Goal: Navigation & Orientation: Find specific page/section

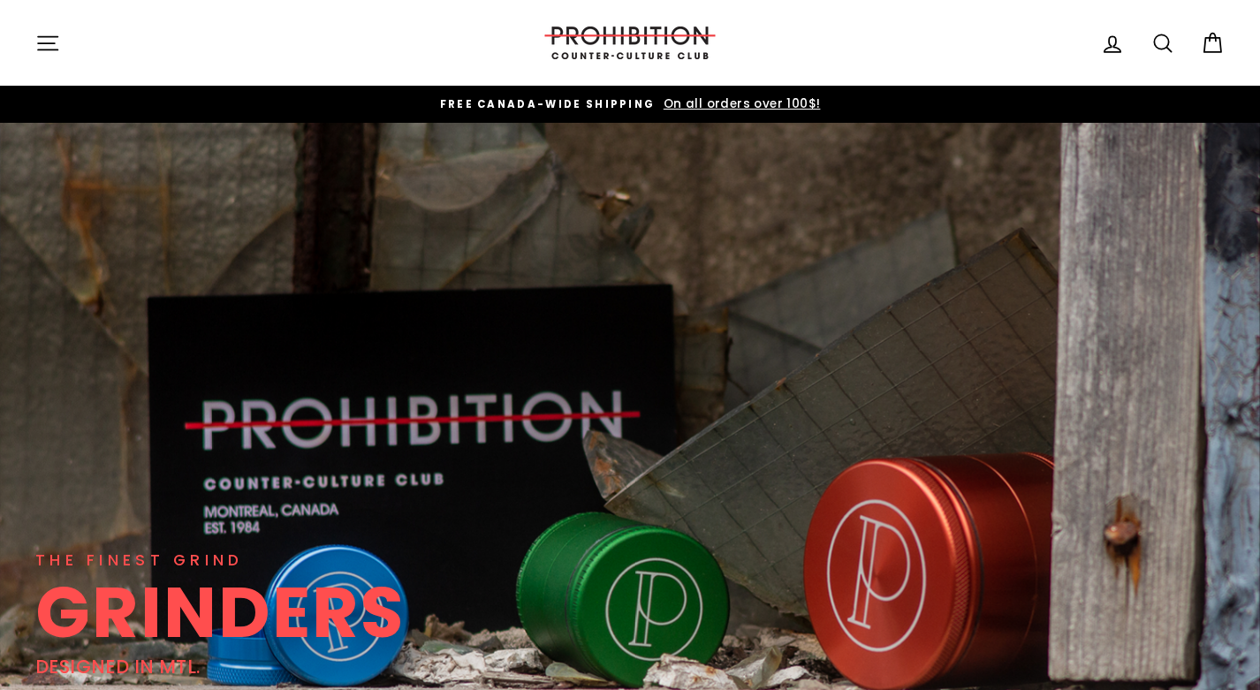
click at [892, 355] on div "THE FINEST GRIND GRINDERS DESIGNED IN [GEOGRAPHIC_DATA]. SHRED" at bounding box center [630, 454] width 1190 height 663
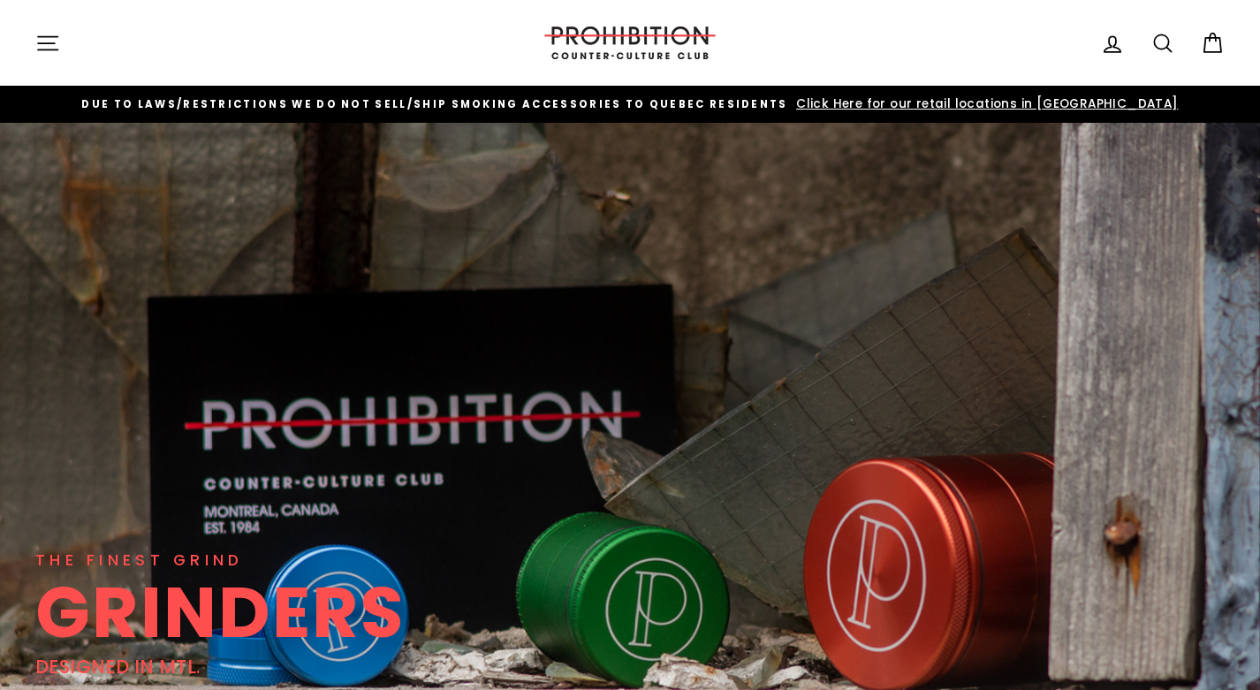
click at [1166, 45] on icon at bounding box center [1163, 43] width 25 height 25
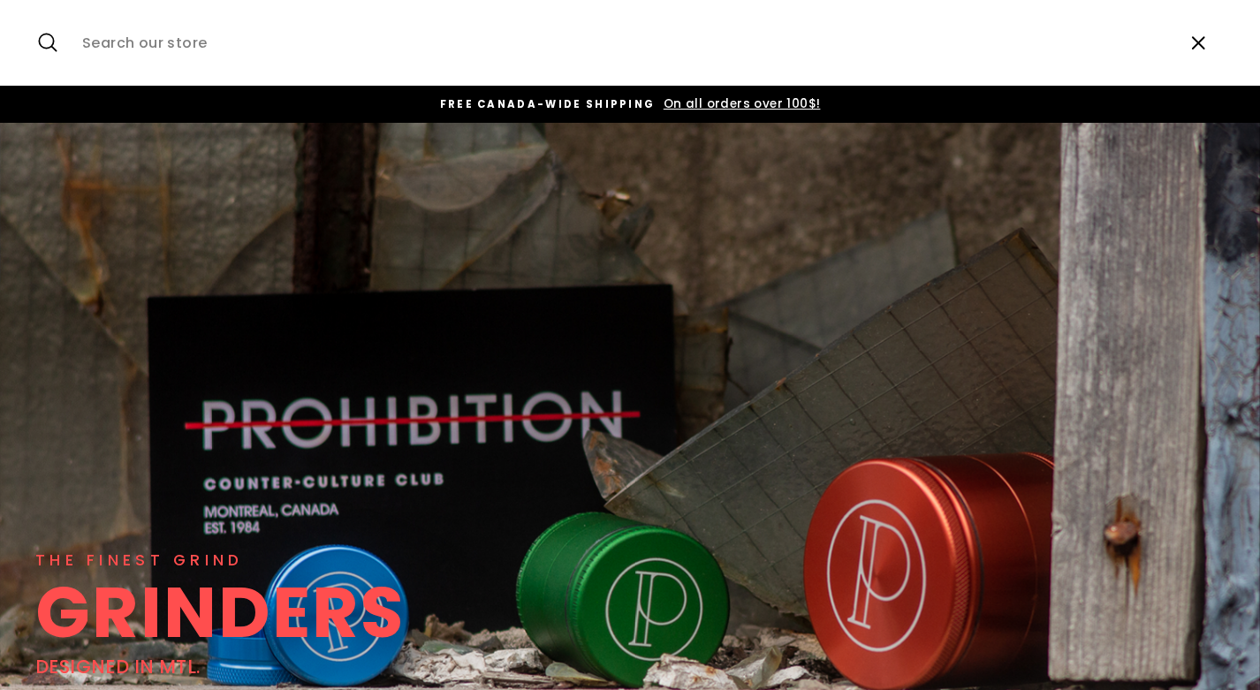
click at [1194, 51] on icon "button" at bounding box center [1198, 43] width 27 height 27
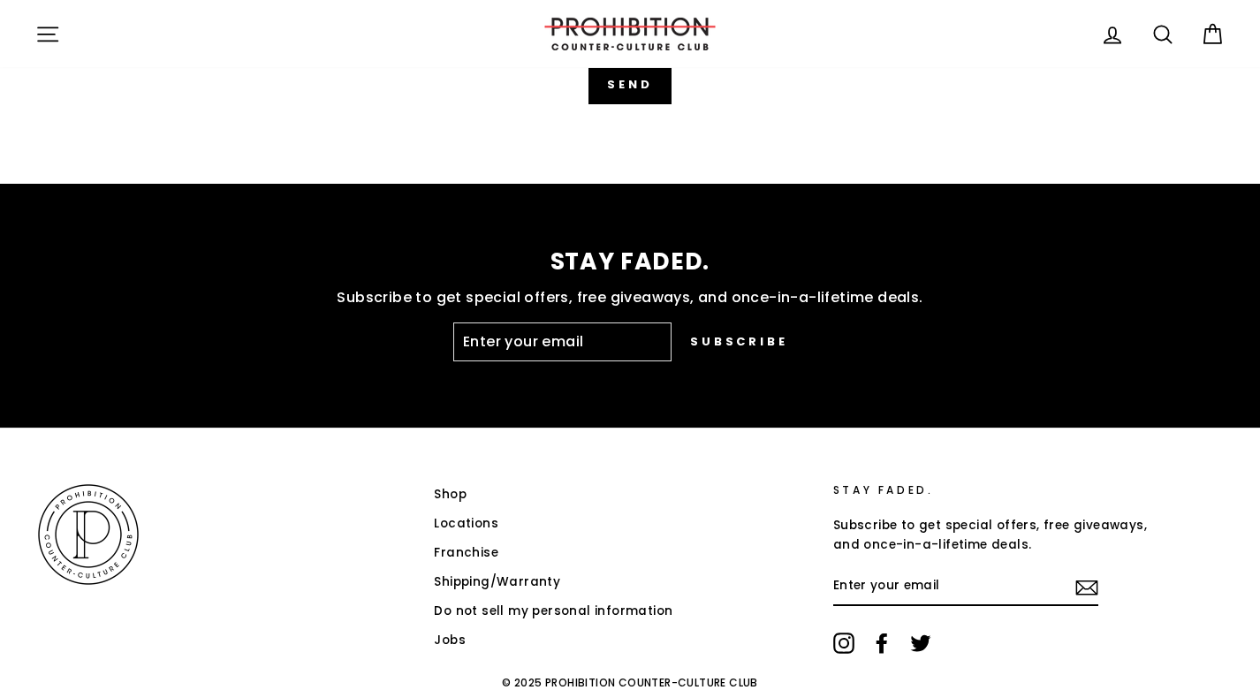
scroll to position [4521, 0]
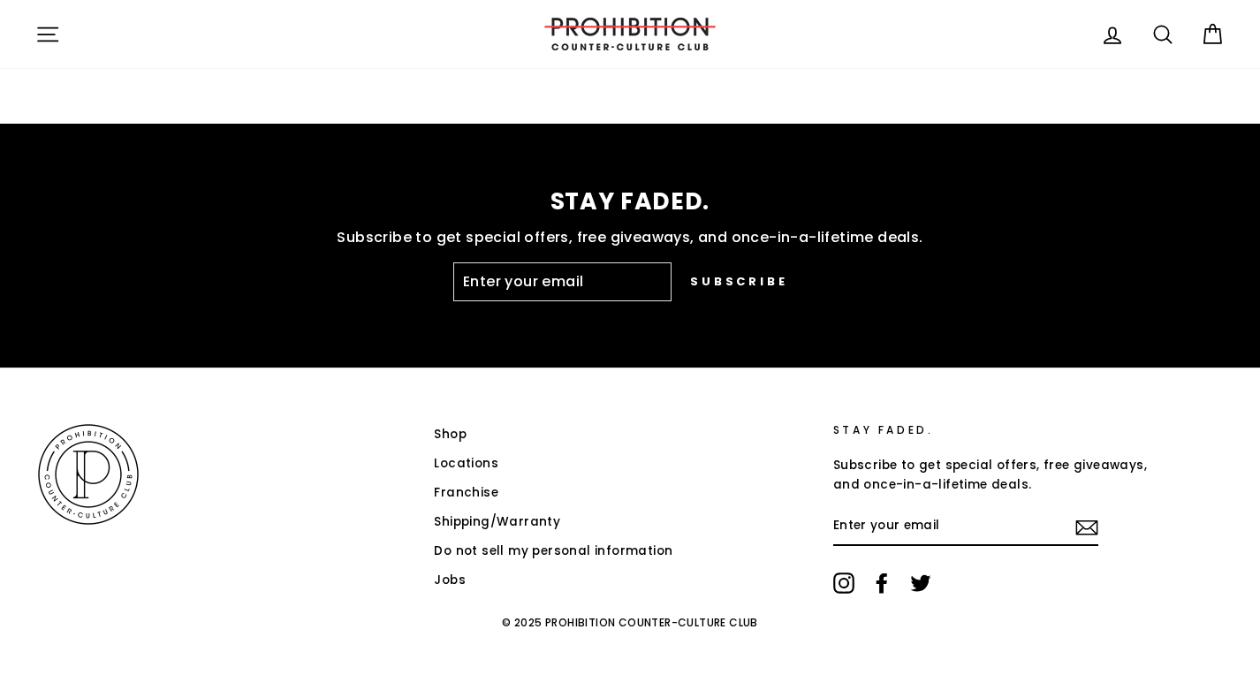
click at [483, 465] on link "Locations" at bounding box center [466, 464] width 65 height 27
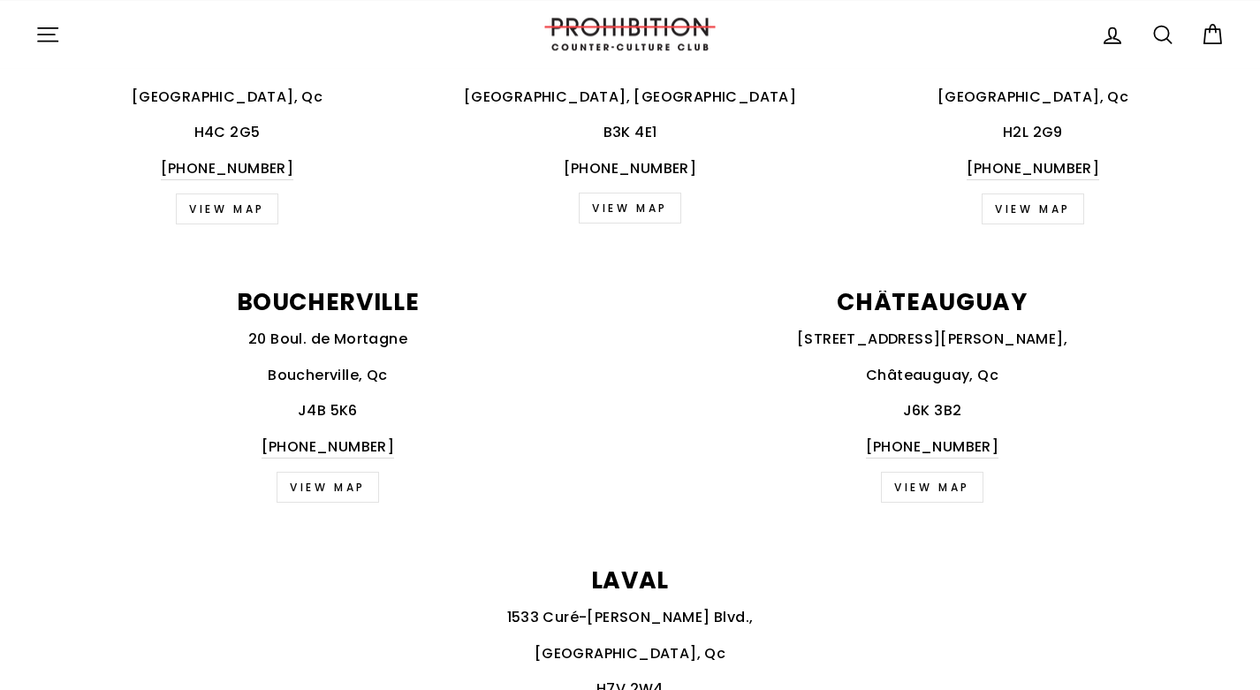
scroll to position [877, 0]
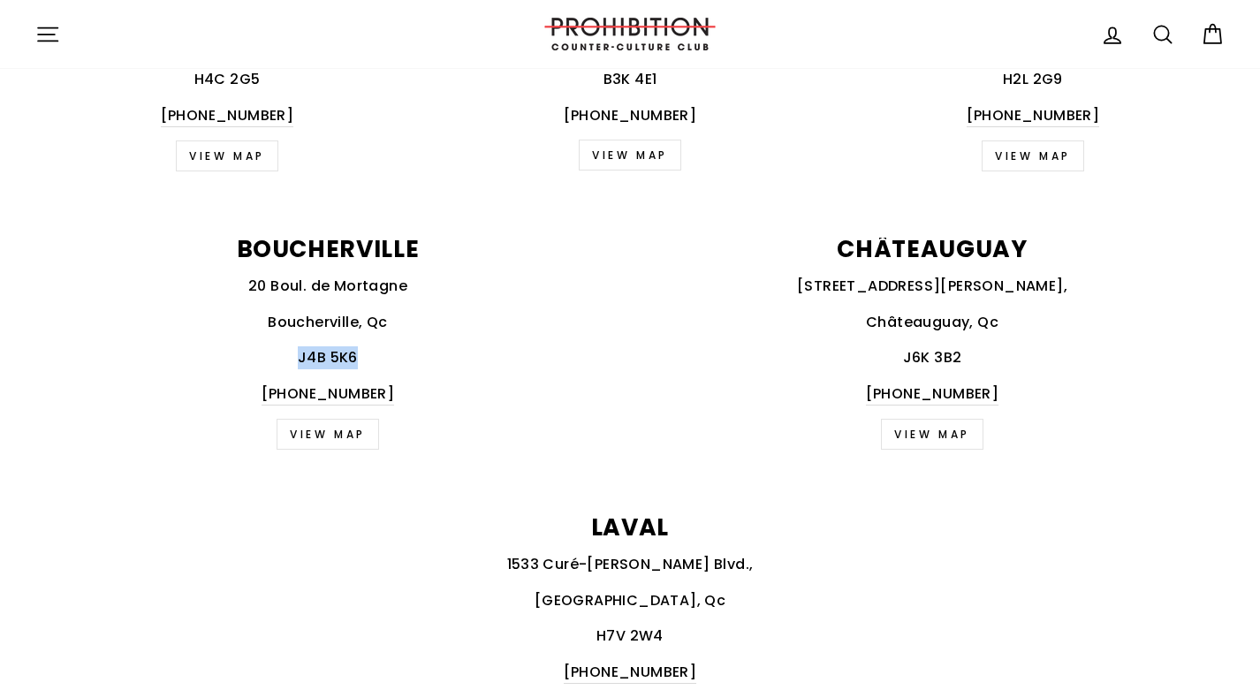
drag, startPoint x: 362, startPoint y: 359, endPoint x: 300, endPoint y: 361, distance: 61.9
click at [300, 361] on p "J4B 5K6" at bounding box center [327, 357] width 585 height 23
copy p "J4B 5K6"
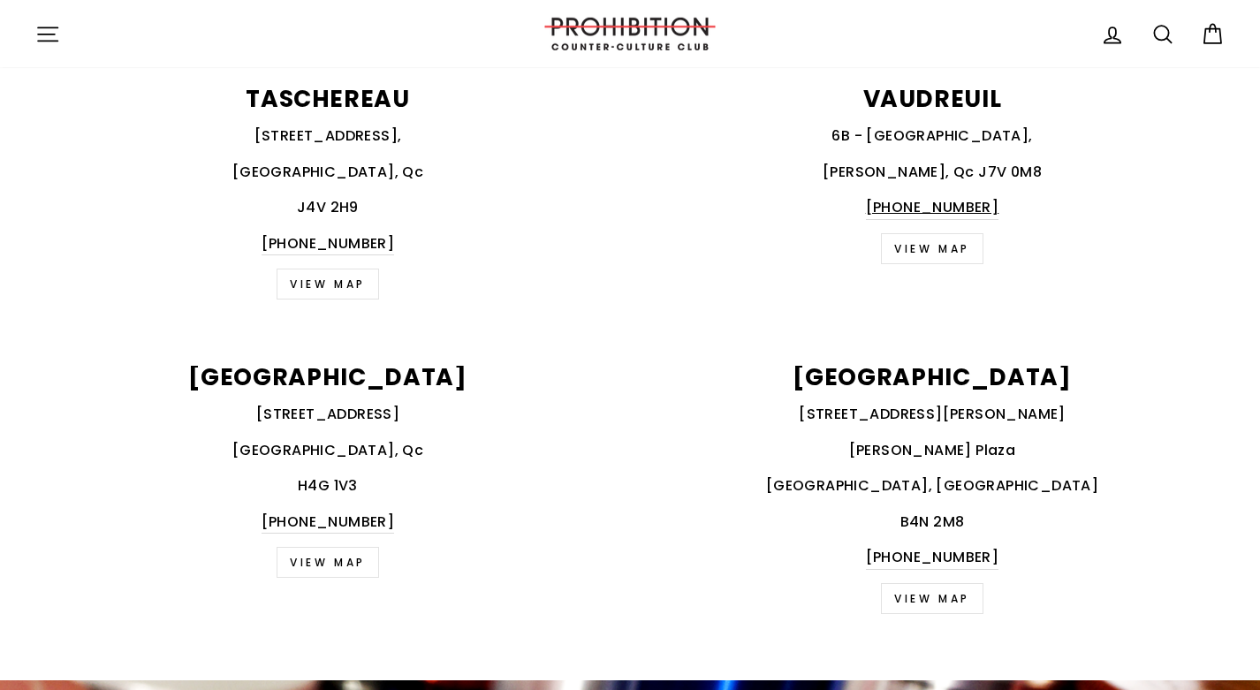
scroll to position [2977, 0]
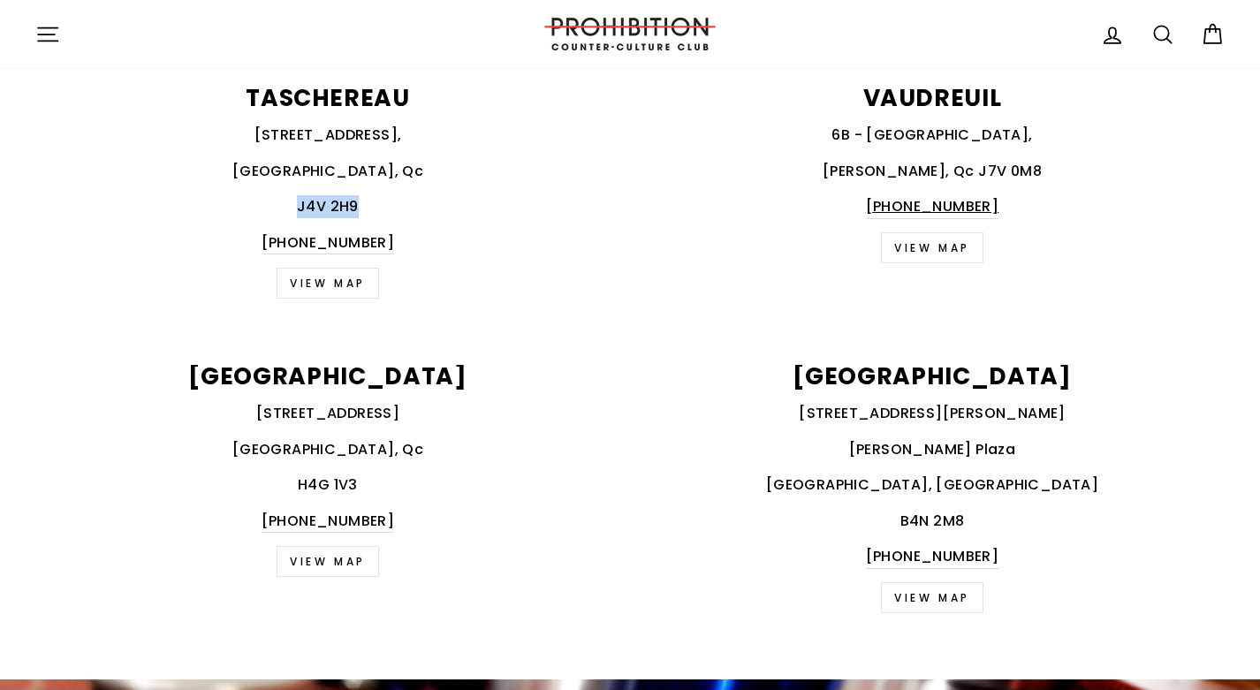
drag, startPoint x: 356, startPoint y: 204, endPoint x: 299, endPoint y: 203, distance: 57.5
click at [299, 203] on p "J4V 2H9" at bounding box center [327, 206] width 585 height 23
copy p "J4V 2H9"
